Goal: Transaction & Acquisition: Purchase product/service

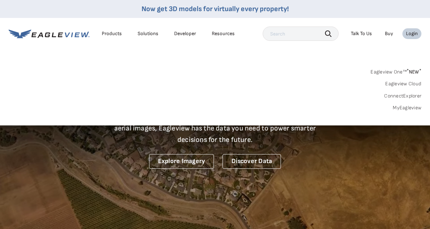
click at [410, 107] on link "MyEagleview" at bounding box center [407, 108] width 29 height 6
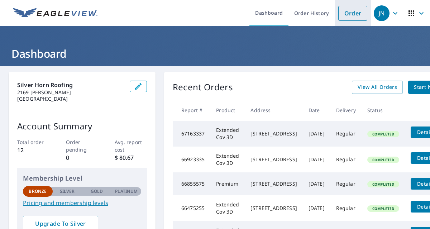
click at [354, 14] on link "Order" at bounding box center [353, 13] width 29 height 15
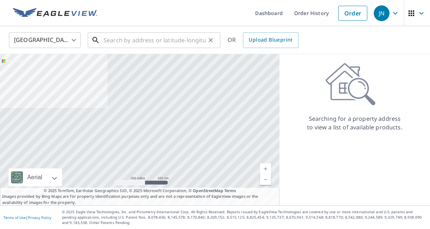
click at [151, 42] on input "text" at bounding box center [155, 40] width 102 height 20
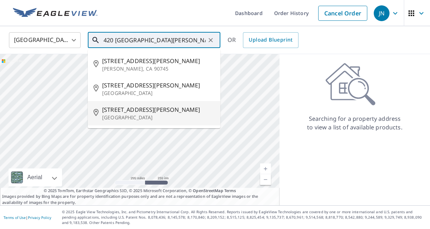
click at [137, 111] on span "[STREET_ADDRESS][PERSON_NAME]" at bounding box center [158, 109] width 113 height 9
type input "[STREET_ADDRESS][PERSON_NAME]"
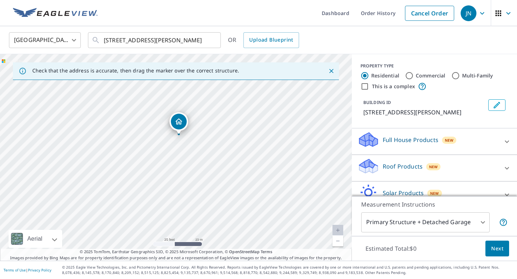
drag, startPoint x: 197, startPoint y: 176, endPoint x: 190, endPoint y: 148, distance: 29.0
click at [190, 148] on div "420 E Carson St San Antonio, TX 78208" at bounding box center [176, 157] width 352 height 207
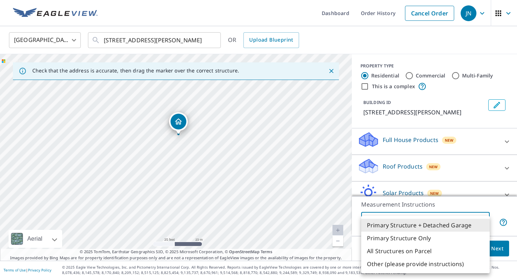
click at [430, 221] on body "JN JN Dashboard Order History Cancel Order JN United States US ​ 420 E Carson S…" at bounding box center [258, 139] width 517 height 279
click at [427, 229] on li "Primary Structure Only" at bounding box center [425, 238] width 128 height 13
type input "2"
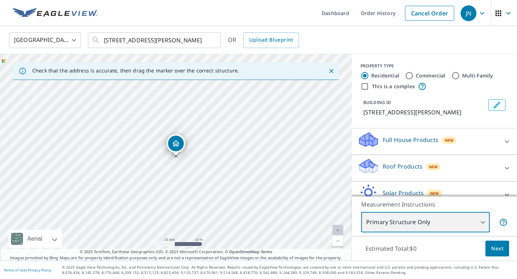
scroll to position [38, 0]
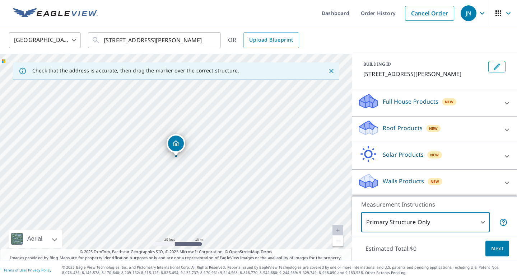
click at [430, 132] on icon at bounding box center [506, 130] width 9 height 9
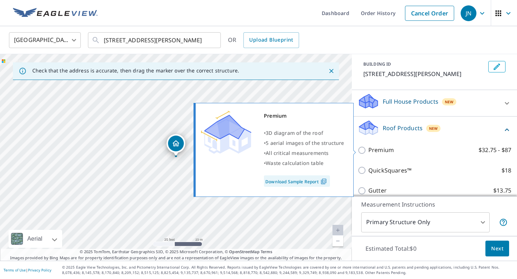
click at [364, 150] on input "Premium $32.75 - $87" at bounding box center [362, 150] width 11 height 9
checkbox input "true"
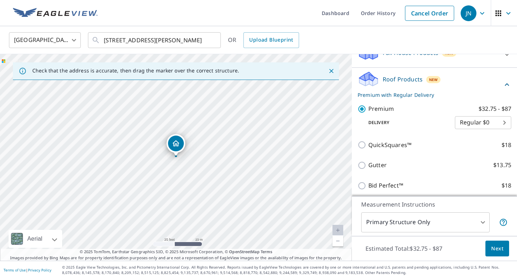
scroll to position [86, 0]
click at [430, 229] on span "Next" at bounding box center [497, 248] width 12 height 9
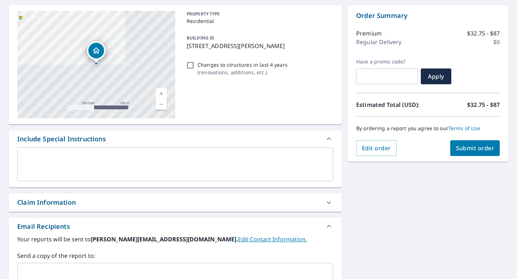
scroll to position [69, 0]
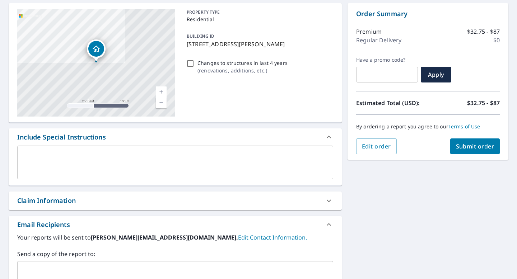
click at [236, 166] on textarea at bounding box center [175, 162] width 306 height 20
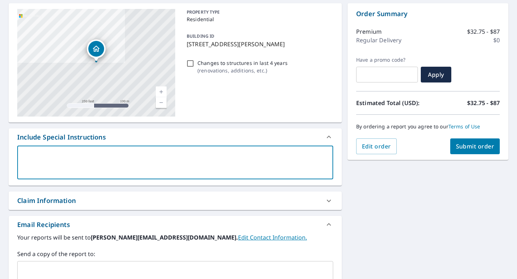
type textarea "P"
type textarea "x"
type textarea "Pe"
type textarea "x"
type textarea "Pea"
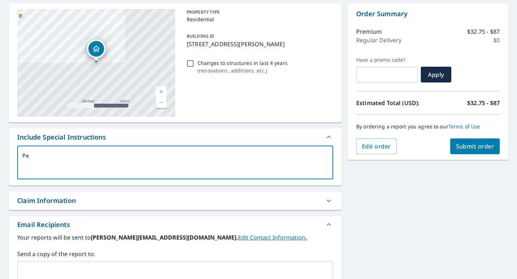
type textarea "x"
type textarea "Pe"
type textarea "x"
type textarea "P"
type textarea "x"
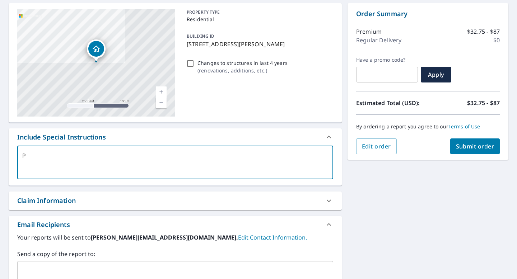
type textarea "Pl"
type textarea "x"
type textarea "Ple"
type textarea "x"
type textarea "Plea"
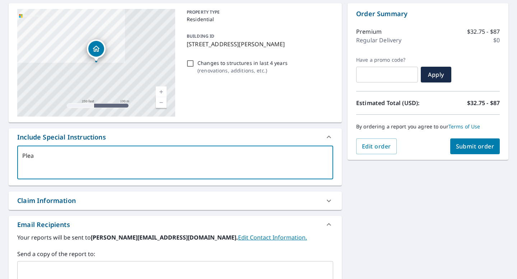
type textarea "x"
type textarea "Pleas"
type textarea "x"
type textarea "Please"
type textarea "x"
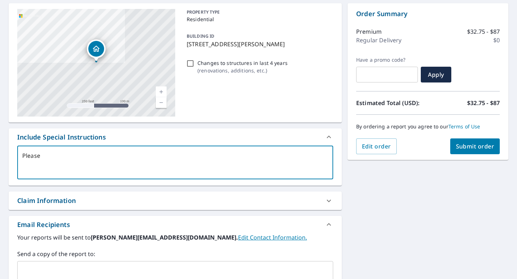
type textarea "Please"
type textarea "x"
type textarea "Please e"
type textarea "x"
type textarea "Please ex"
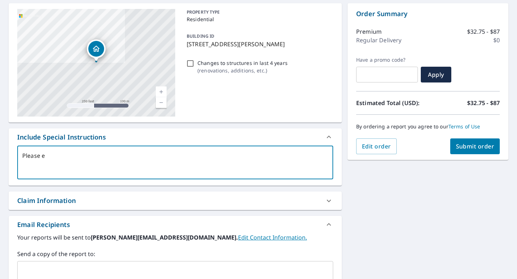
type textarea "x"
type textarea "Please exc"
type textarea "x"
type textarea "Please excl"
type textarea "x"
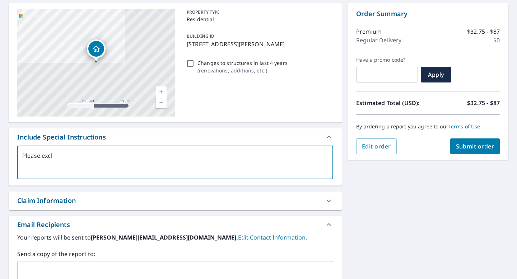
type textarea "Please exclu"
type textarea "x"
type textarea "Please exclud"
type textarea "x"
type textarea "Please exclude"
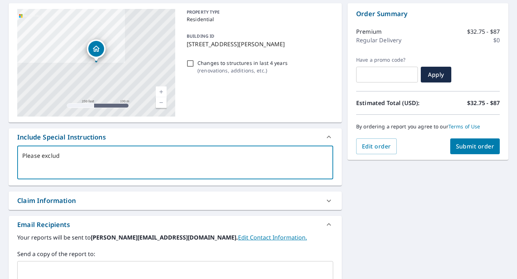
type textarea "x"
type textarea "Please exclude"
type textarea "x"
type textarea "Please exclude t"
type textarea "x"
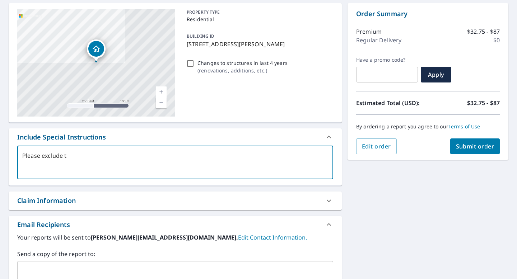
type textarea "Please exclude th"
type textarea "x"
type textarea "Please exclude the"
type textarea "x"
type textarea "Please exclude the"
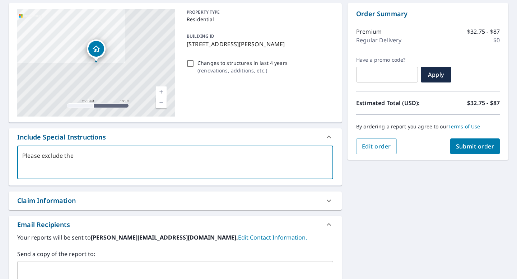
type textarea "x"
type textarea "Please exclude the d"
type textarea "x"
type textarea "Please exclude the de"
type textarea "x"
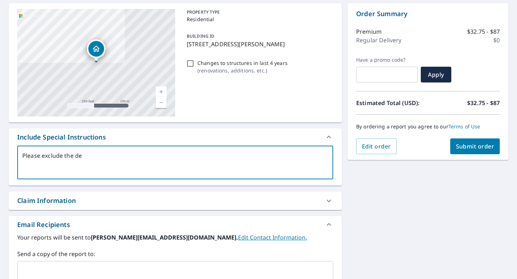
type textarea "Please exclude the det"
type textarea "x"
type textarea "Please exclude the deta"
type textarea "x"
type textarea "Please exclude the detac"
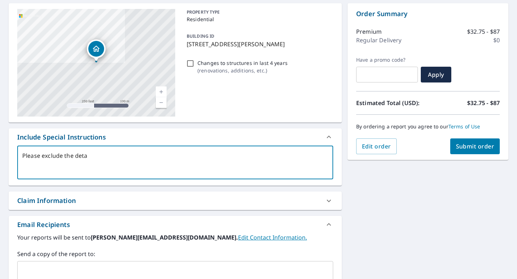
type textarea "x"
type textarea "Please exclude the detach"
type textarea "x"
type textarea "Please exclude the detache"
type textarea "x"
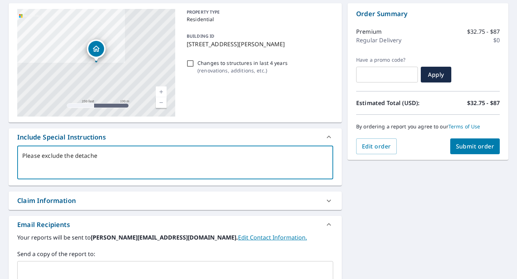
type textarea "Please exclude the detached"
type textarea "x"
type textarea "Please exclude the detached"
type textarea "x"
type textarea "Please exclude the detached g"
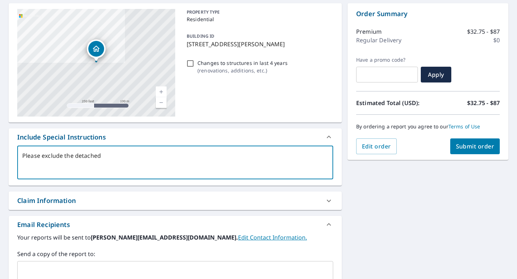
type textarea "x"
type textarea "Please exclude the detached ga"
type textarea "x"
type textarea "Please exclude the detached gar"
type textarea "x"
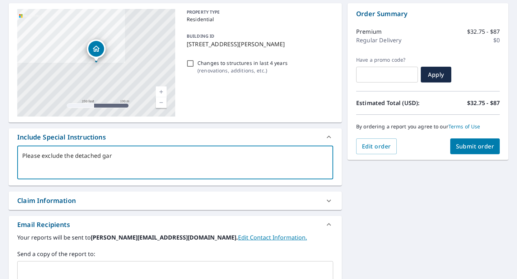
type textarea "Please exclude the detached gara"
type textarea "x"
type textarea "Please exclude the detached garag"
type textarea "x"
type textarea "Please exclude the detached garage"
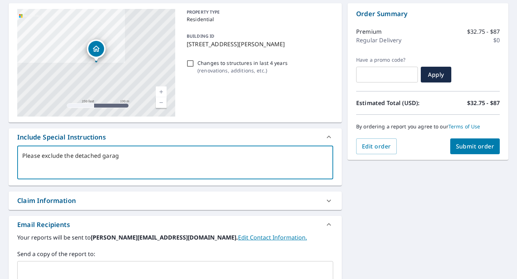
type textarea "x"
type textarea "Please exclude the detached garage."
type textarea "x"
type textarea "Please exclude the detached garage."
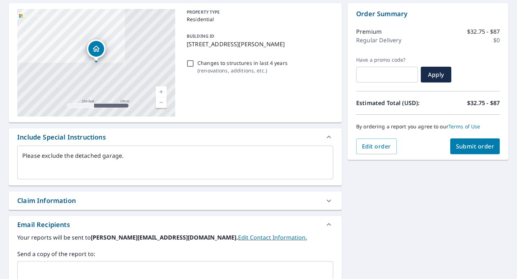
click at [413, 212] on div "420 E Carson St San Antonio, TX 78208 Aerial Road A standard road map Aerial A …" at bounding box center [258, 180] width 517 height 367
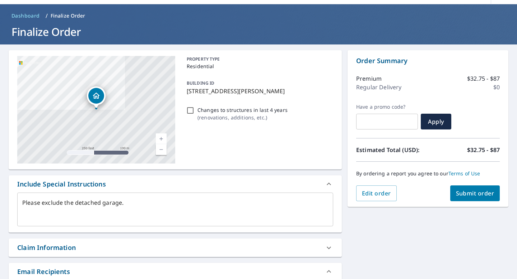
scroll to position [173, 0]
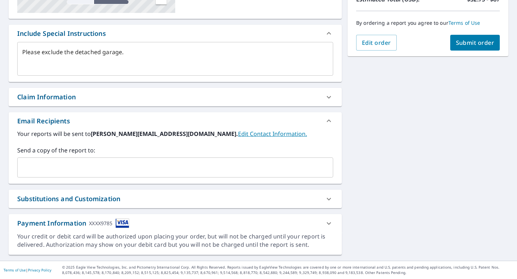
click at [430, 41] on span "Submit order" at bounding box center [475, 43] width 38 height 8
type textarea "x"
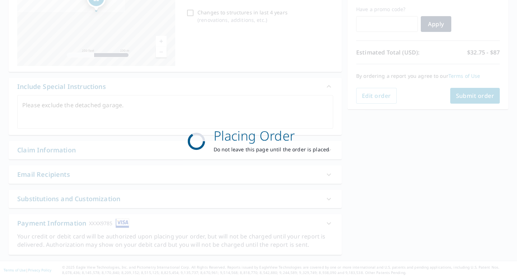
scroll to position [119, 0]
